Goal: Task Accomplishment & Management: Use online tool/utility

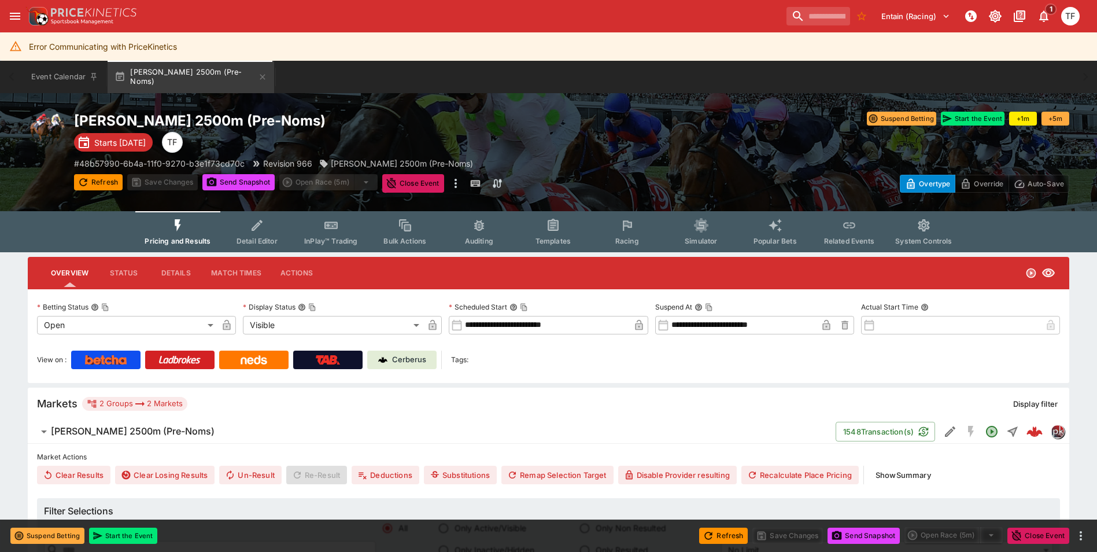
scroll to position [1641, 0]
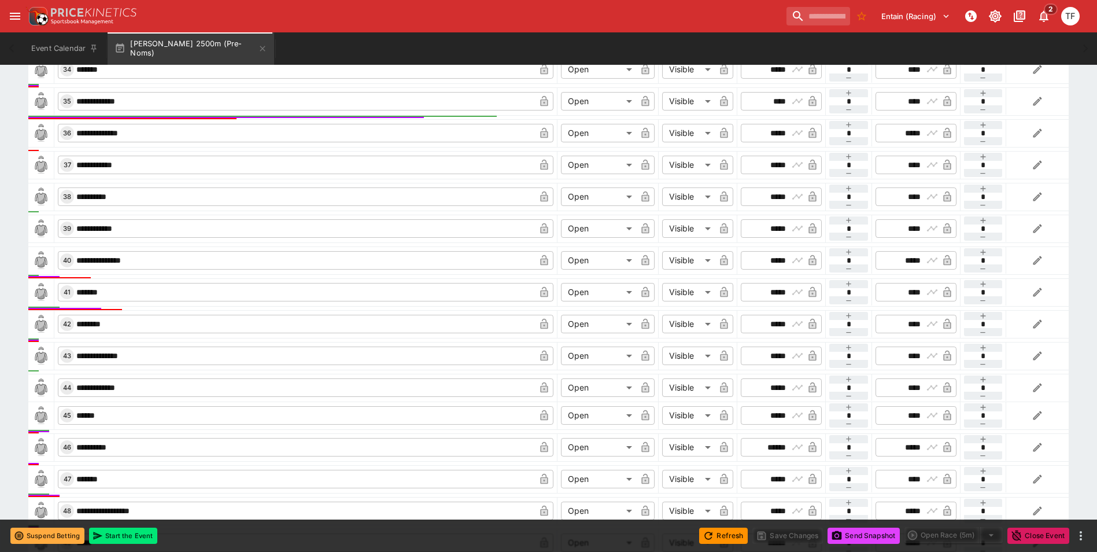
type input "*****"
